Goal: Information Seeking & Learning: Learn about a topic

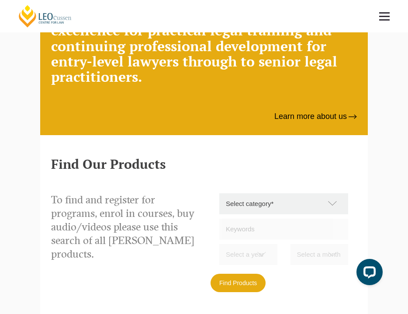
scroll to position [8, 0]
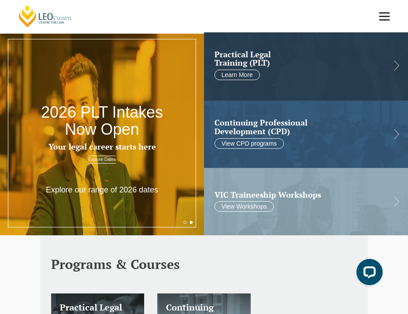
click at [391, 18] on link at bounding box center [384, 16] width 32 height 32
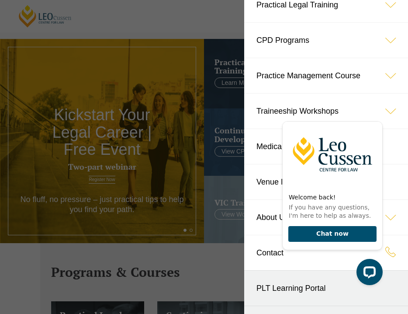
scroll to position [52, 0]
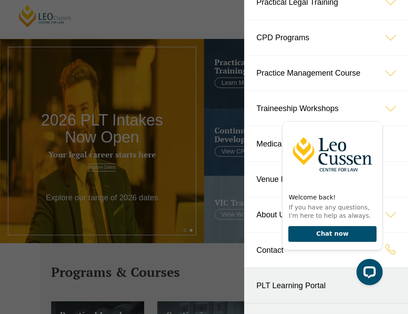
click at [389, 102] on icon at bounding box center [390, 108] width 35 height 35
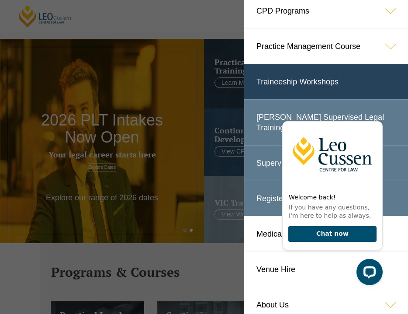
scroll to position [0, 0]
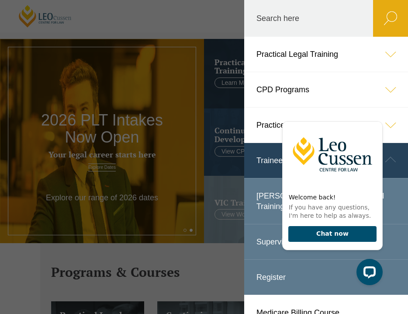
click at [388, 93] on icon at bounding box center [390, 89] width 35 height 35
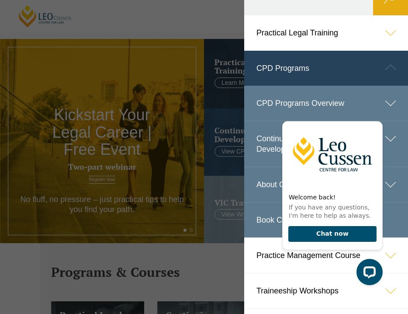
scroll to position [17, 0]
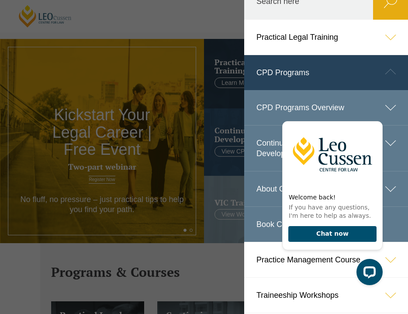
click at [397, 50] on icon at bounding box center [390, 37] width 35 height 35
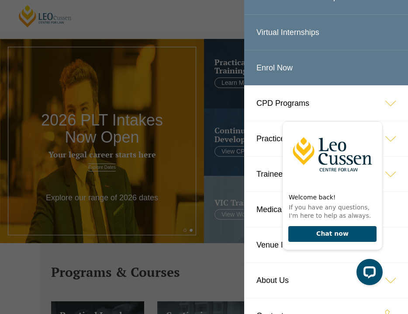
scroll to position [136, 0]
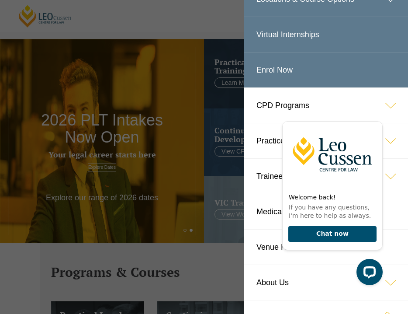
click at [315, 28] on link "Virtual Internships" at bounding box center [326, 34] width 164 height 35
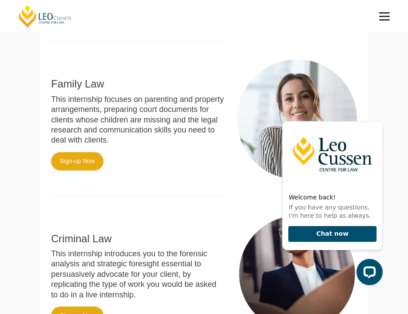
scroll to position [89, 0]
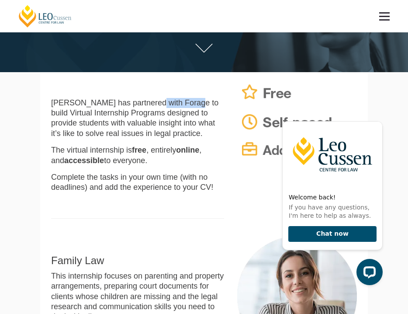
drag, startPoint x: 148, startPoint y: 107, endPoint x: 184, endPoint y: 107, distance: 36.3
click at [184, 107] on p "[PERSON_NAME] has partnered with Forage to build Virtual Internship Programs de…" at bounding box center [137, 118] width 173 height 41
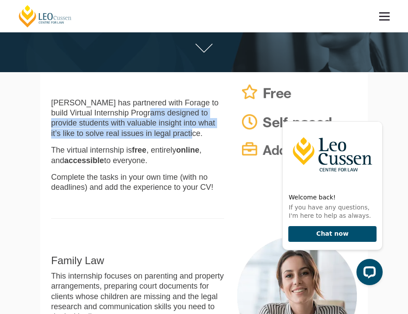
drag, startPoint x: 135, startPoint y: 116, endPoint x: 190, endPoint y: 132, distance: 57.0
click at [190, 132] on p "Leo Cussen has partnered with Forage to build Virtual Internship Programs desig…" at bounding box center [137, 118] width 173 height 41
drag, startPoint x: 88, startPoint y: 152, endPoint x: 184, endPoint y: 160, distance: 96.0
click at [184, 160] on p "The virtual internship is free , entirely online , and accessible to everyone." at bounding box center [137, 155] width 173 height 21
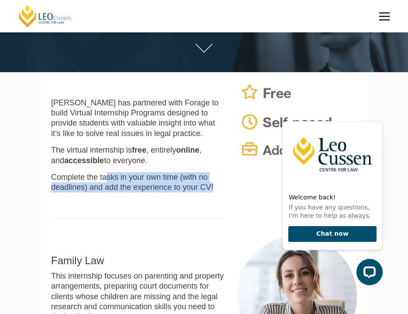
drag, startPoint x: 102, startPoint y: 175, endPoint x: 209, endPoint y: 189, distance: 108.0
click at [211, 189] on p "Complete the tasks in your own time (with no deadlines) and add the experience …" at bounding box center [137, 182] width 173 height 21
click at [184, 189] on p "Complete the tasks in your own time (with no deadlines) and add the experience …" at bounding box center [137, 182] width 173 height 21
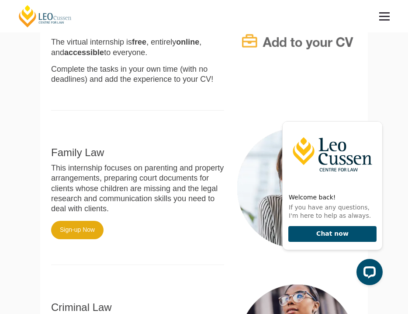
scroll to position [198, 0]
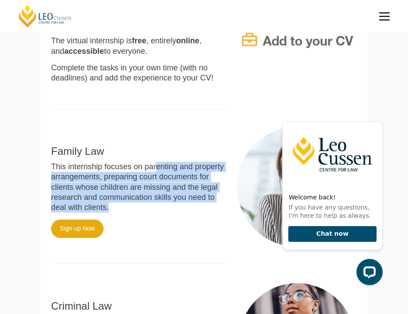
drag, startPoint x: 150, startPoint y: 165, endPoint x: 211, endPoint y: 205, distance: 72.5
click at [212, 206] on p "This internship focuses on parenting and property arrangements, preparing court…" at bounding box center [137, 187] width 173 height 51
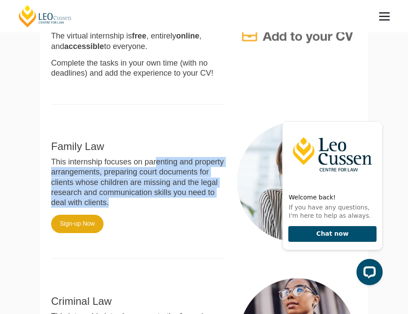
scroll to position [204, 0]
click at [170, 187] on p "This internship focuses on parenting and property arrangements, preparing court…" at bounding box center [137, 181] width 173 height 51
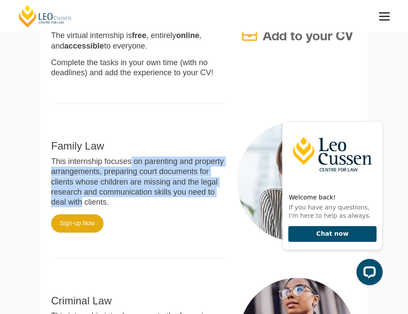
drag, startPoint x: 125, startPoint y: 165, endPoint x: 224, endPoint y: 193, distance: 102.6
click at [224, 193] on div "Family Law This internship focuses on parenting and property arrangements, prep…" at bounding box center [138, 194] width 186 height 146
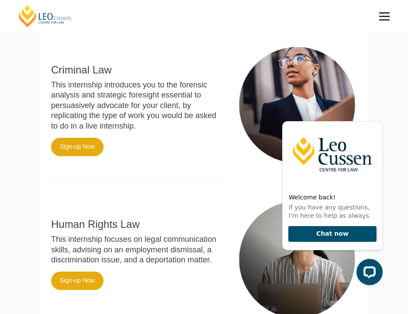
scroll to position [435, 0]
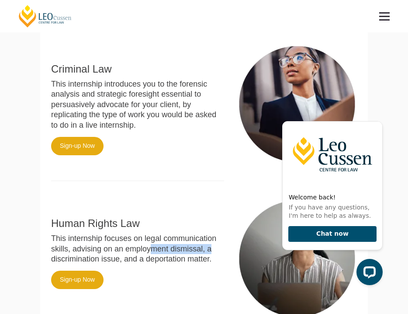
drag, startPoint x: 148, startPoint y: 248, endPoint x: 203, endPoint y: 248, distance: 55.5
click at [204, 248] on p "This internship focuses on legal communication skills, advising on an employmen…" at bounding box center [137, 248] width 173 height 31
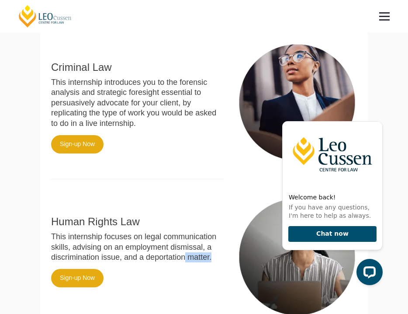
drag, startPoint x: 176, startPoint y: 258, endPoint x: 206, endPoint y: 257, distance: 30.2
click at [207, 257] on p "This internship focuses on legal communication skills, advising on an employmen…" at bounding box center [137, 247] width 173 height 31
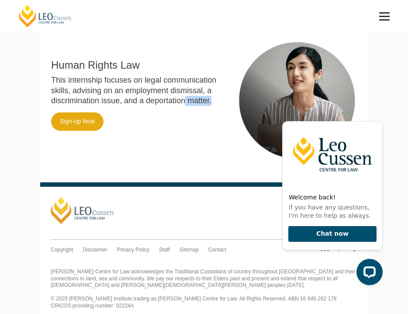
scroll to position [600, 0]
